Goal: Task Accomplishment & Management: Use online tool/utility

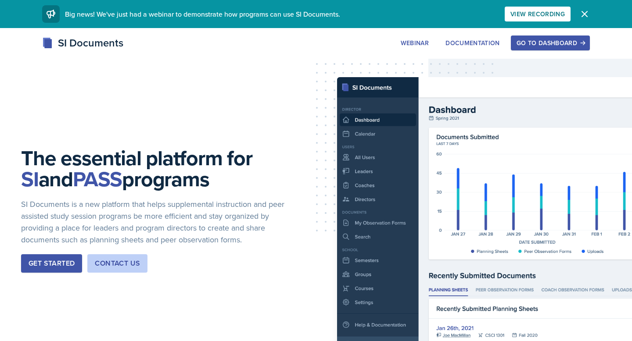
click at [539, 41] on div "Go to Dashboard" at bounding box center [551, 42] width 68 height 7
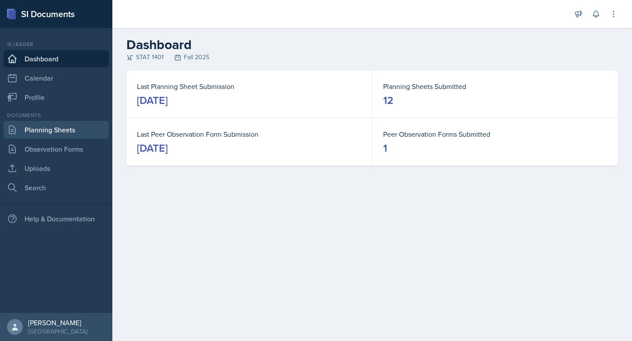
click at [58, 129] on link "Planning Sheets" at bounding box center [56, 130] width 105 height 18
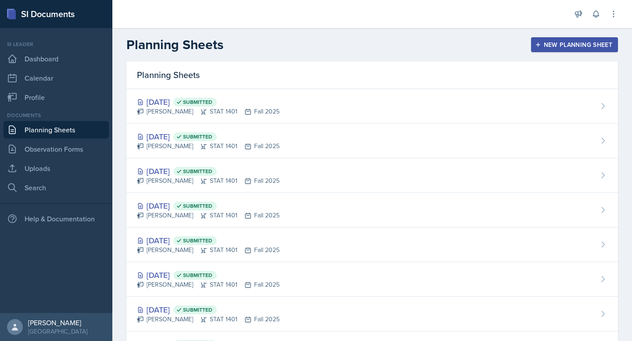
click at [568, 47] on div "New Planning Sheet" at bounding box center [574, 44] width 75 height 7
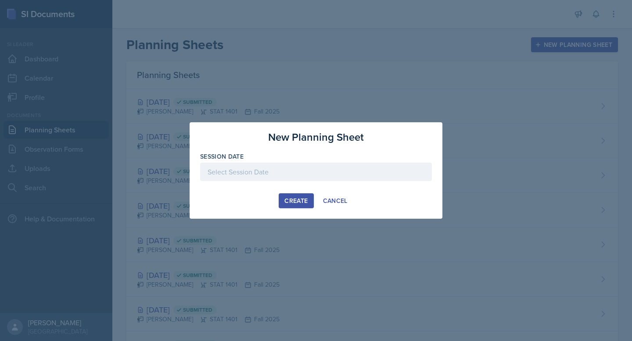
click at [278, 173] on div at bounding box center [316, 172] width 232 height 18
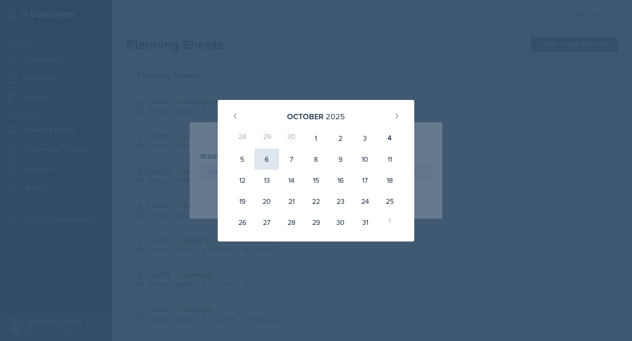
click at [272, 163] on div "6" at bounding box center [267, 159] width 25 height 21
type input "[DATE]"
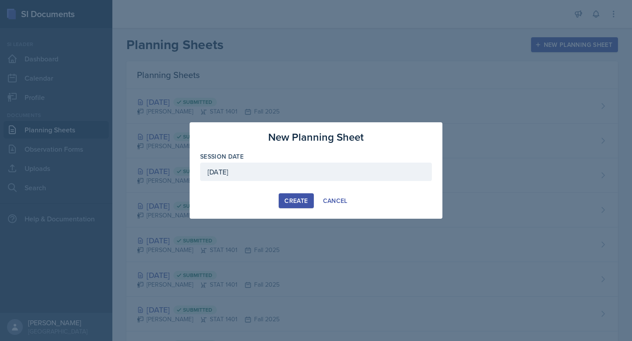
click at [296, 197] on div "Create" at bounding box center [295, 200] width 23 height 7
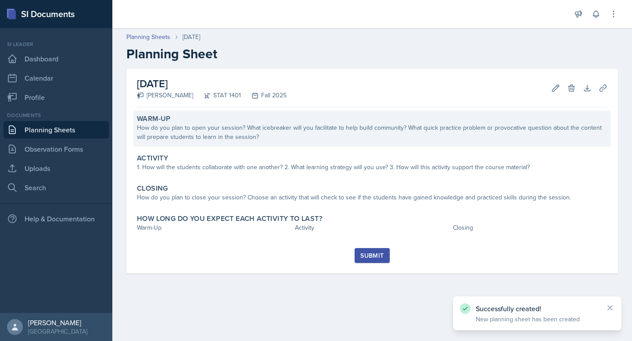
click at [283, 127] on div "How do you plan to open your session? What icebreaker will you facilitate to he…" at bounding box center [372, 132] width 470 height 18
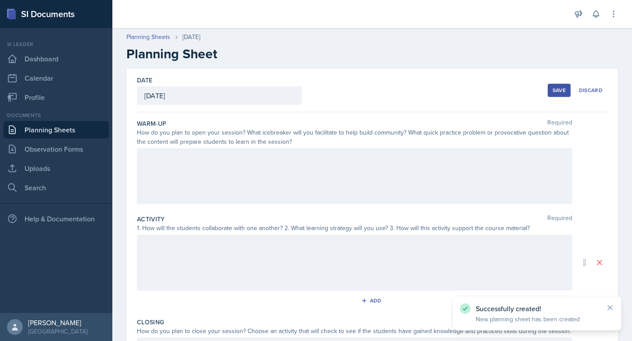
click at [284, 162] on div at bounding box center [354, 176] width 435 height 56
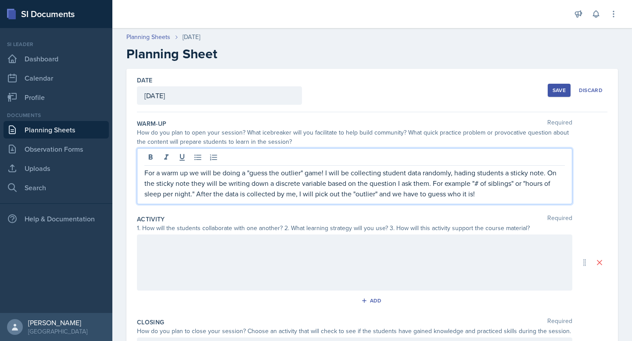
scroll to position [4, 0]
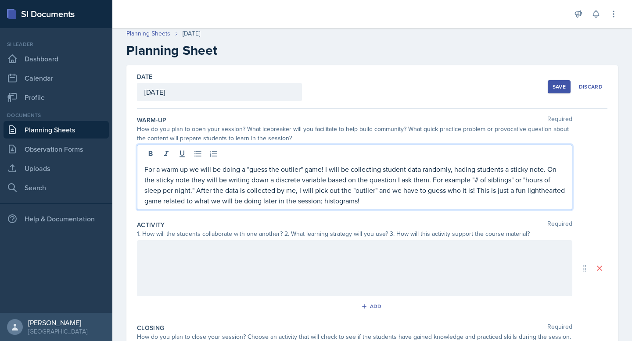
click at [337, 258] on div at bounding box center [354, 268] width 435 height 56
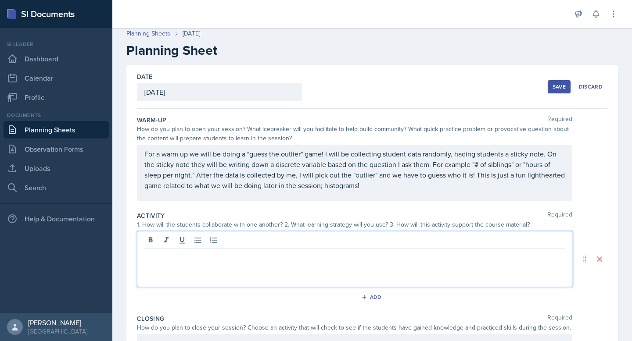
scroll to position [19, 0]
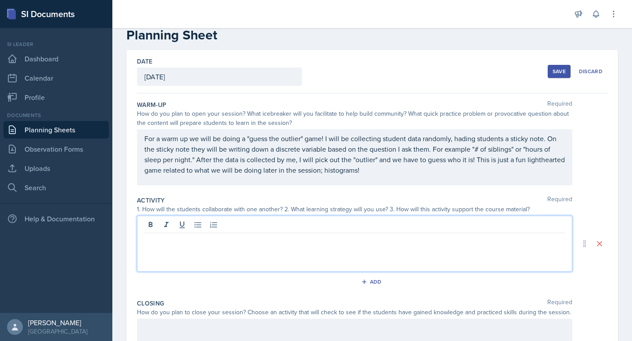
click at [462, 140] on p "For a warm up we will be doing a "guess the outlier" game! I will be collecting…" at bounding box center [354, 154] width 420 height 42
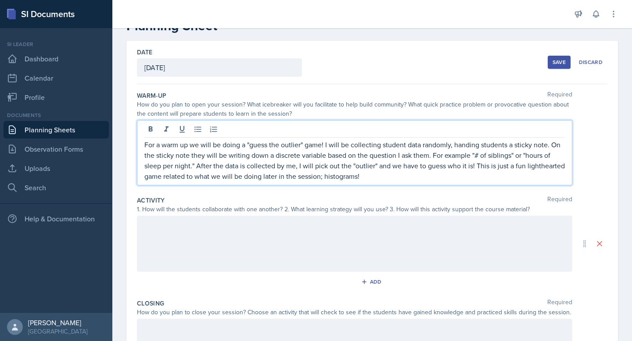
click at [466, 176] on p "For a warm up we will be doing a "guess the outlier" game! I will be collecting…" at bounding box center [354, 161] width 420 height 42
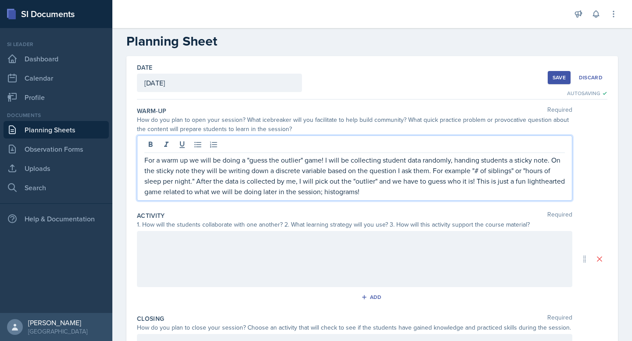
scroll to position [12, 0]
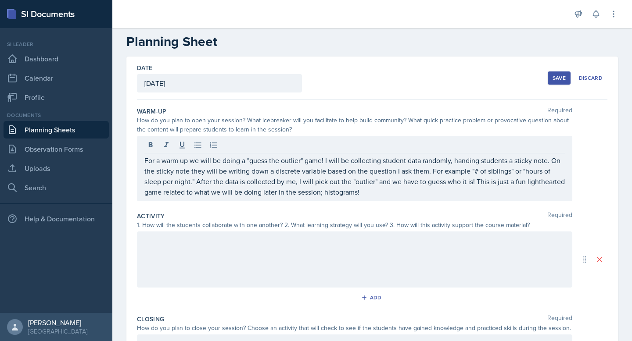
click at [370, 130] on div "How do you plan to open your session? What icebreaker will you facilitate to he…" at bounding box center [354, 125] width 435 height 18
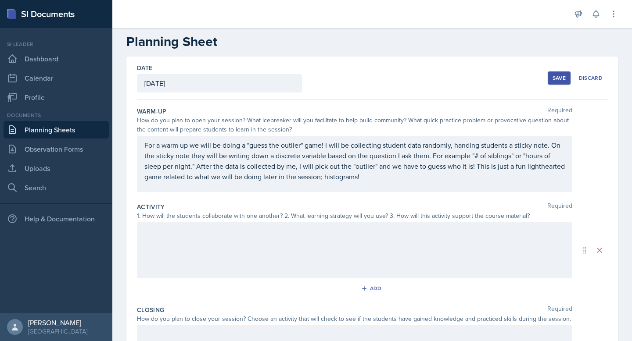
click at [303, 244] on div at bounding box center [354, 250] width 435 height 56
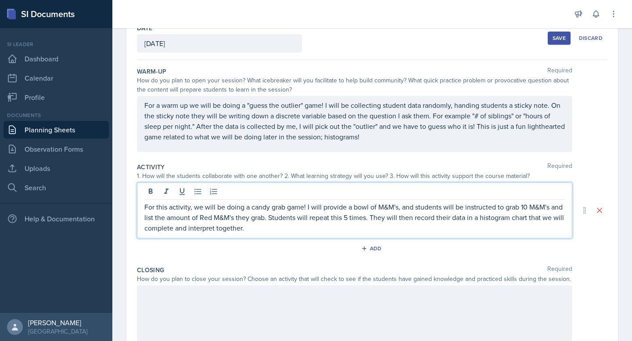
scroll to position [52, 0]
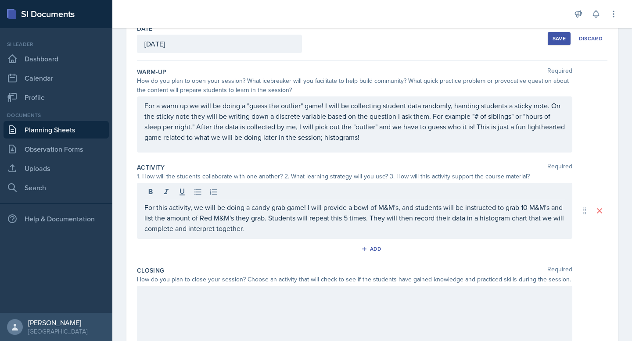
click at [343, 163] on div "Activity Required 1. How will the students collaborate with one another? 2. Wha…" at bounding box center [372, 211] width 470 height 103
